Goal: Information Seeking & Learning: Check status

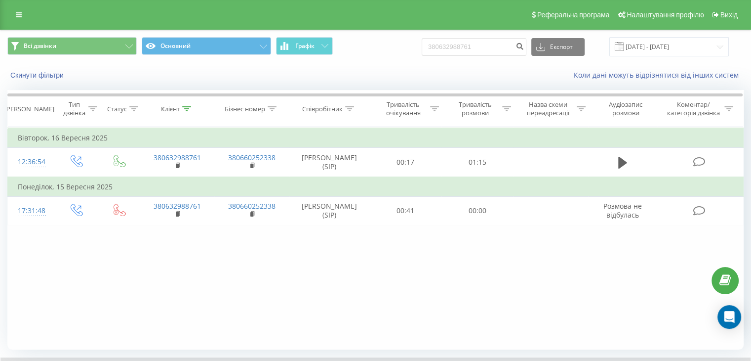
drag, startPoint x: 467, startPoint y: 37, endPoint x: 481, endPoint y: 43, distance: 15.2
click at [469, 39] on div "380632988761 Експорт .csv .xls .xlsx 23.06.2025 - 23.09.2025" at bounding box center [575, 46] width 307 height 19
click at [483, 44] on input "380632988761" at bounding box center [474, 47] width 105 height 18
paste input "0676997256"
type input "0676997256"
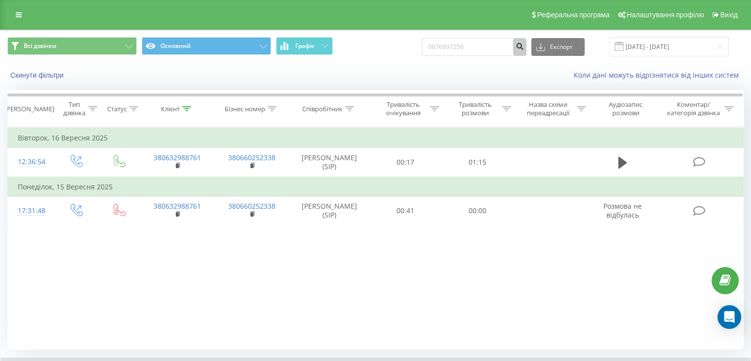
click at [524, 46] on icon "submit" at bounding box center [520, 45] width 8 height 6
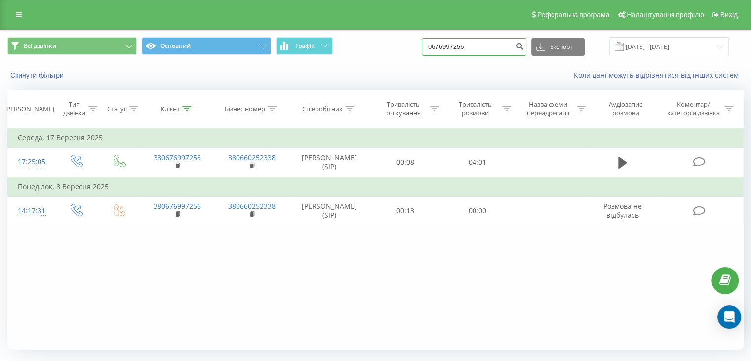
click at [486, 46] on input "0676997256" at bounding box center [474, 47] width 105 height 18
paste input "[PHONE_NUMBER]"
type input "999070207"
click at [524, 48] on icon "submit" at bounding box center [520, 45] width 8 height 6
